Goal: Navigation & Orientation: Find specific page/section

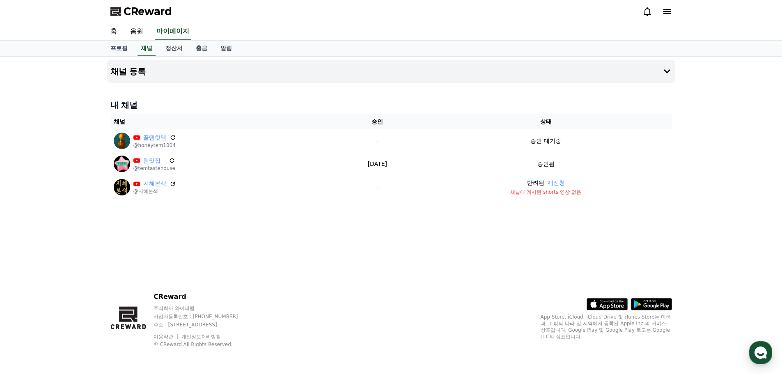
click at [112, 34] on link "홈" at bounding box center [114, 31] width 20 height 17
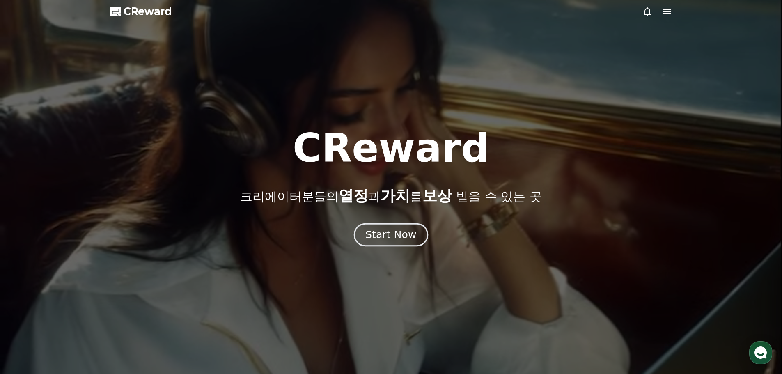
click at [392, 229] on div "Start Now" at bounding box center [390, 235] width 51 height 14
